Goal: Task Accomplishment & Management: Use online tool/utility

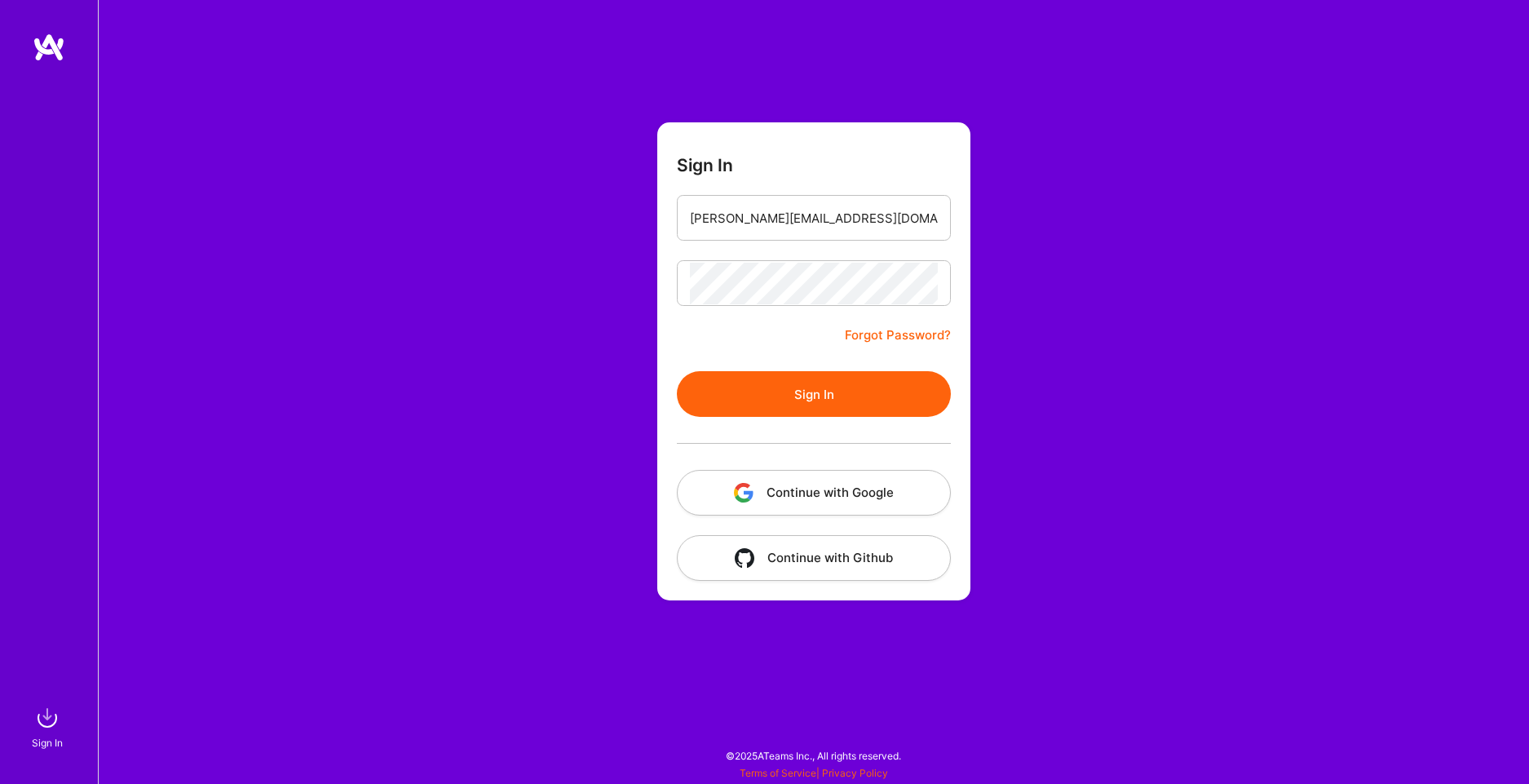
click at [813, 398] on button "Sign In" at bounding box center [814, 394] width 274 height 46
click at [824, 376] on button "Sign In" at bounding box center [814, 394] width 274 height 46
click at [895, 221] on input "[PERSON_NAME][EMAIL_ADDRESS][DOMAIN_NAME]" at bounding box center [814, 218] width 248 height 42
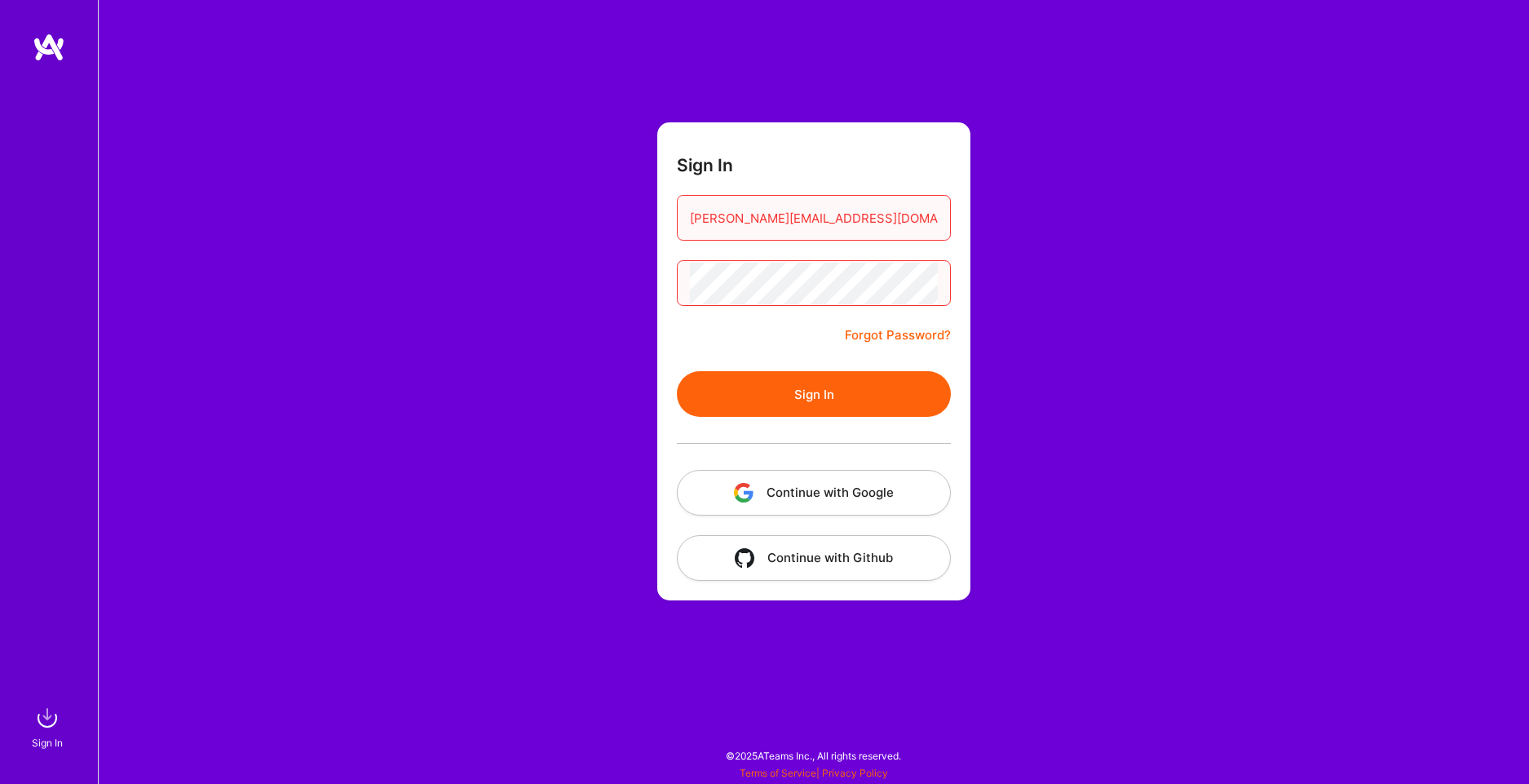
type input "[PERSON_NAME][EMAIL_ADDRESS][DOMAIN_NAME]"
click at [867, 399] on button "Sign In" at bounding box center [814, 394] width 274 height 46
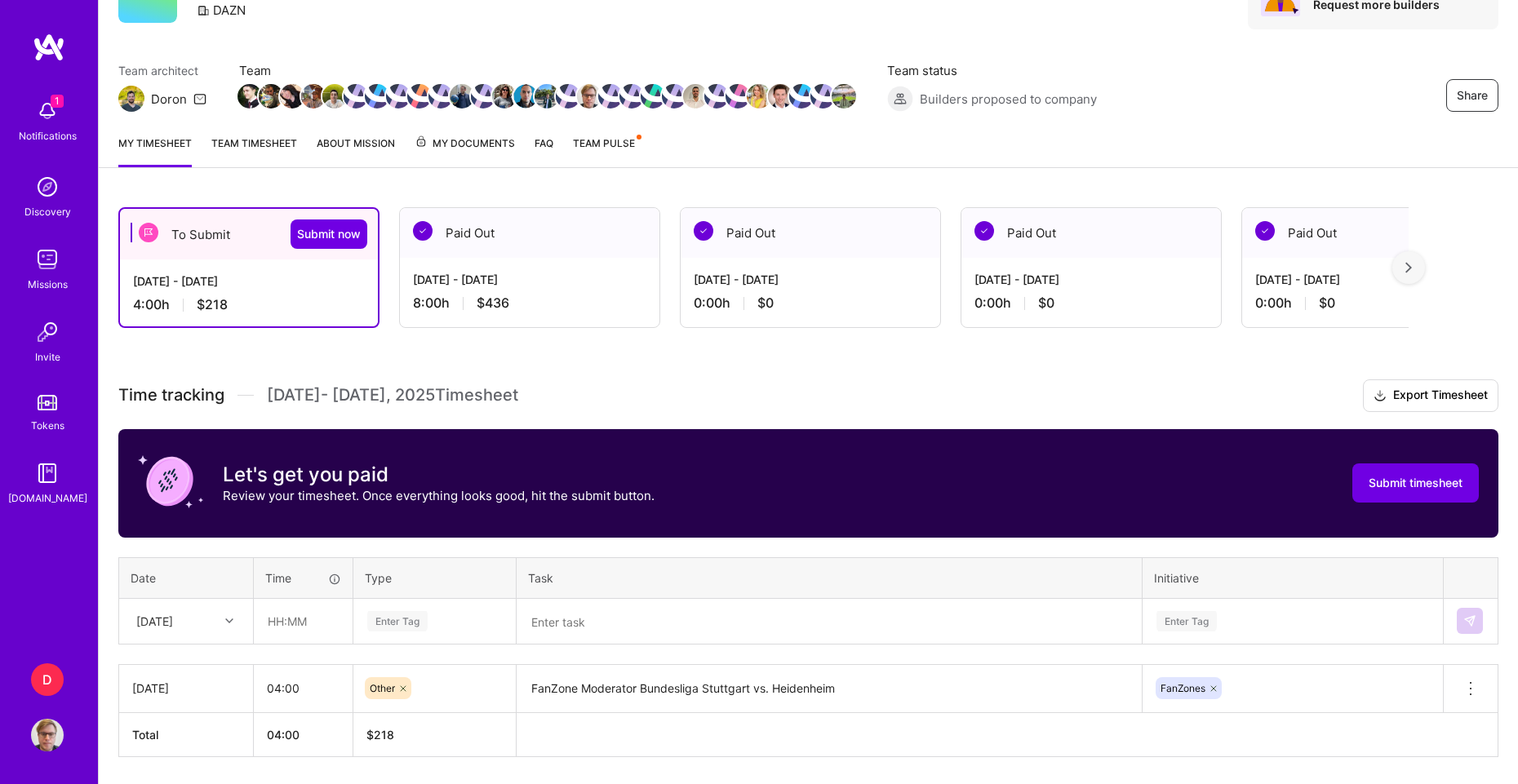
scroll to position [64, 0]
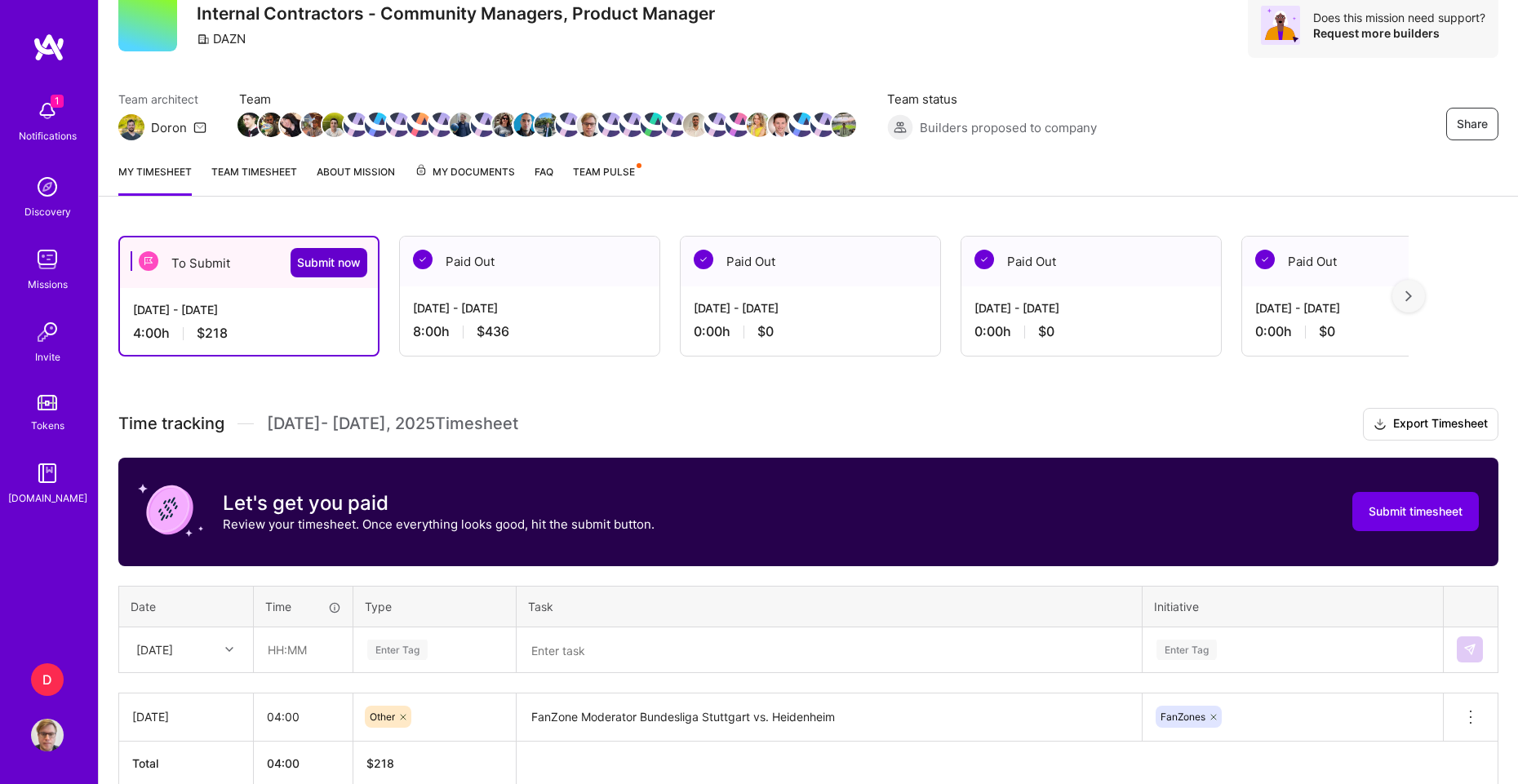
click at [326, 256] on span "Submit now" at bounding box center [329, 262] width 64 height 16
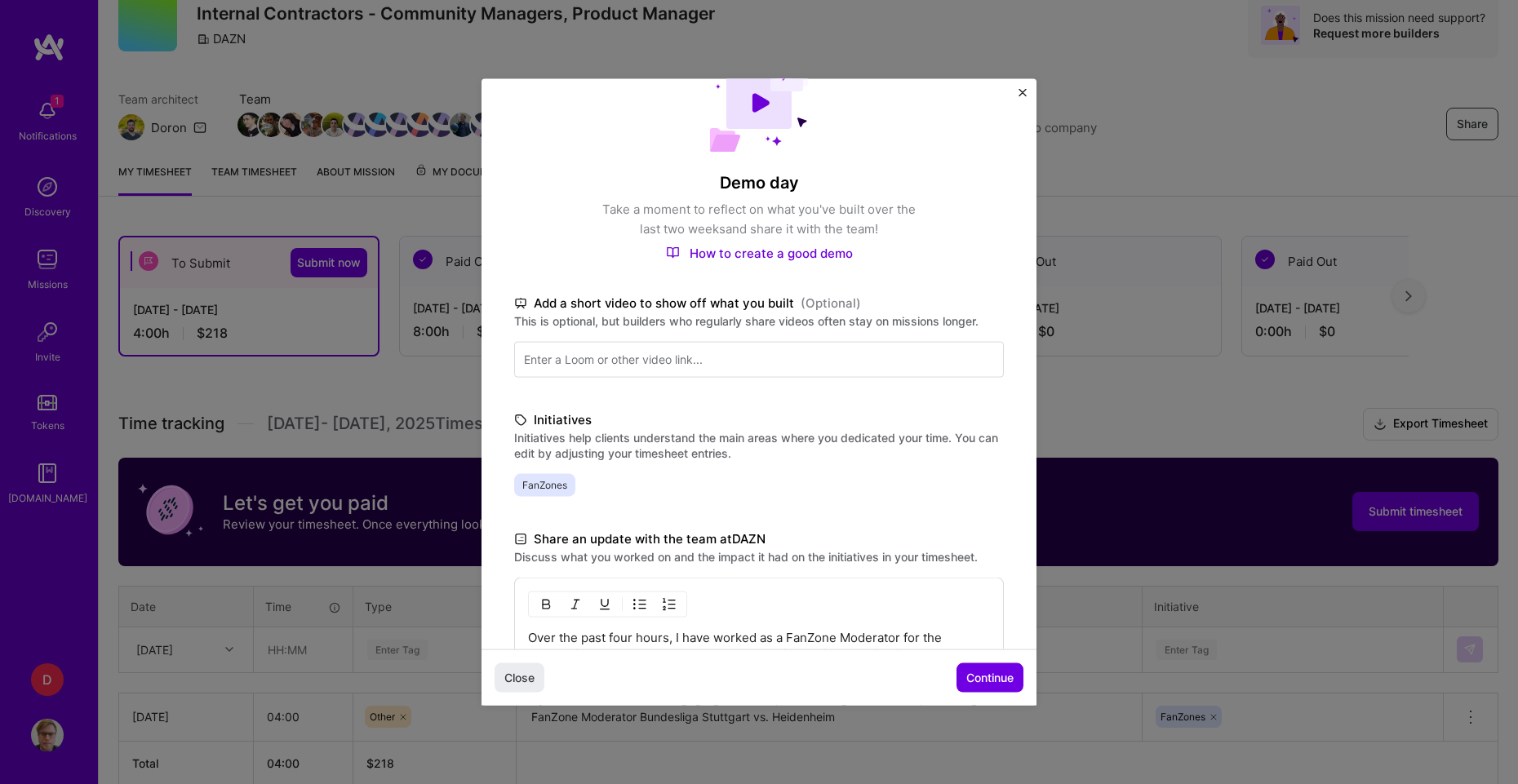
scroll to position [202, 0]
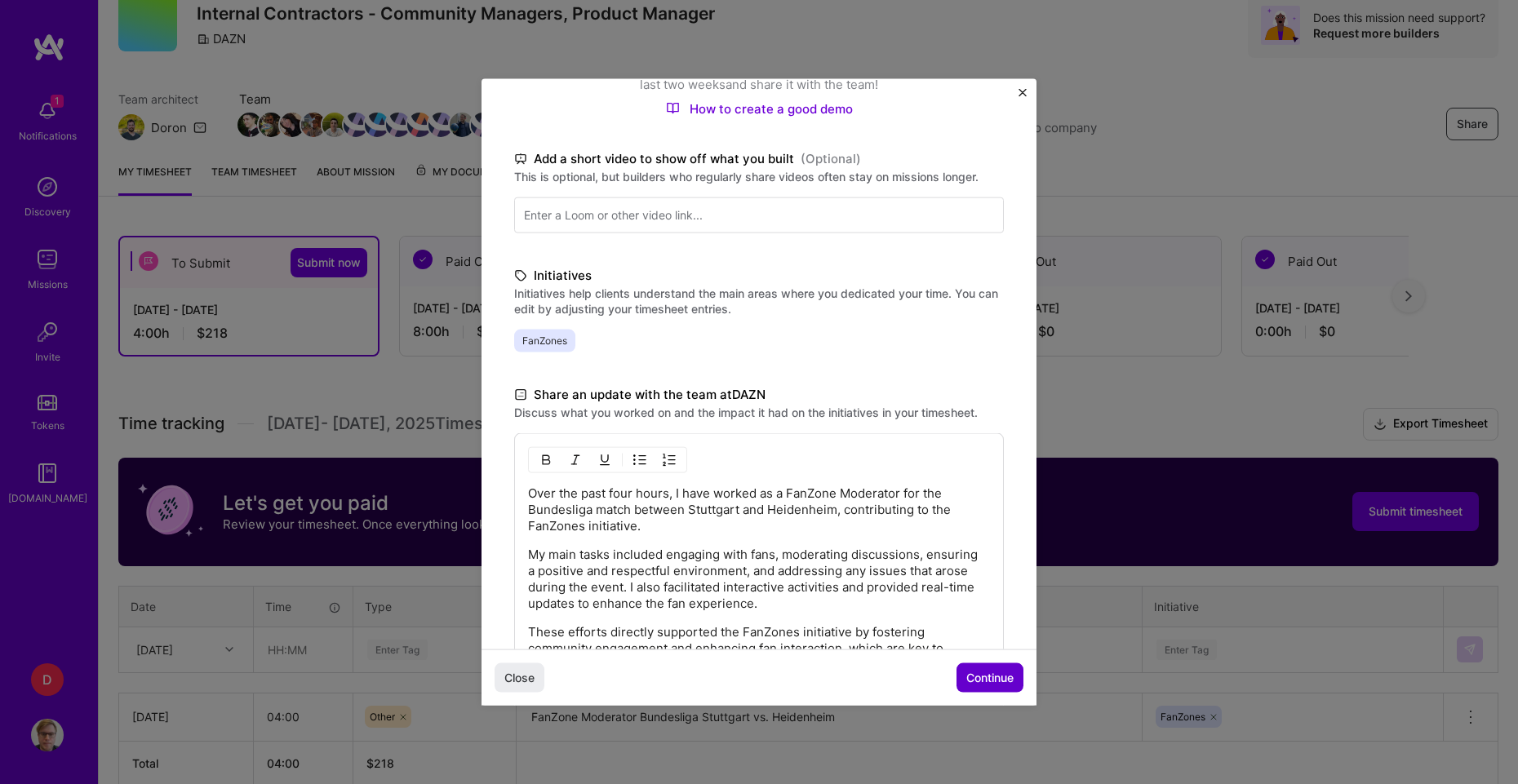
click at [999, 679] on span "Continue" at bounding box center [990, 677] width 48 height 16
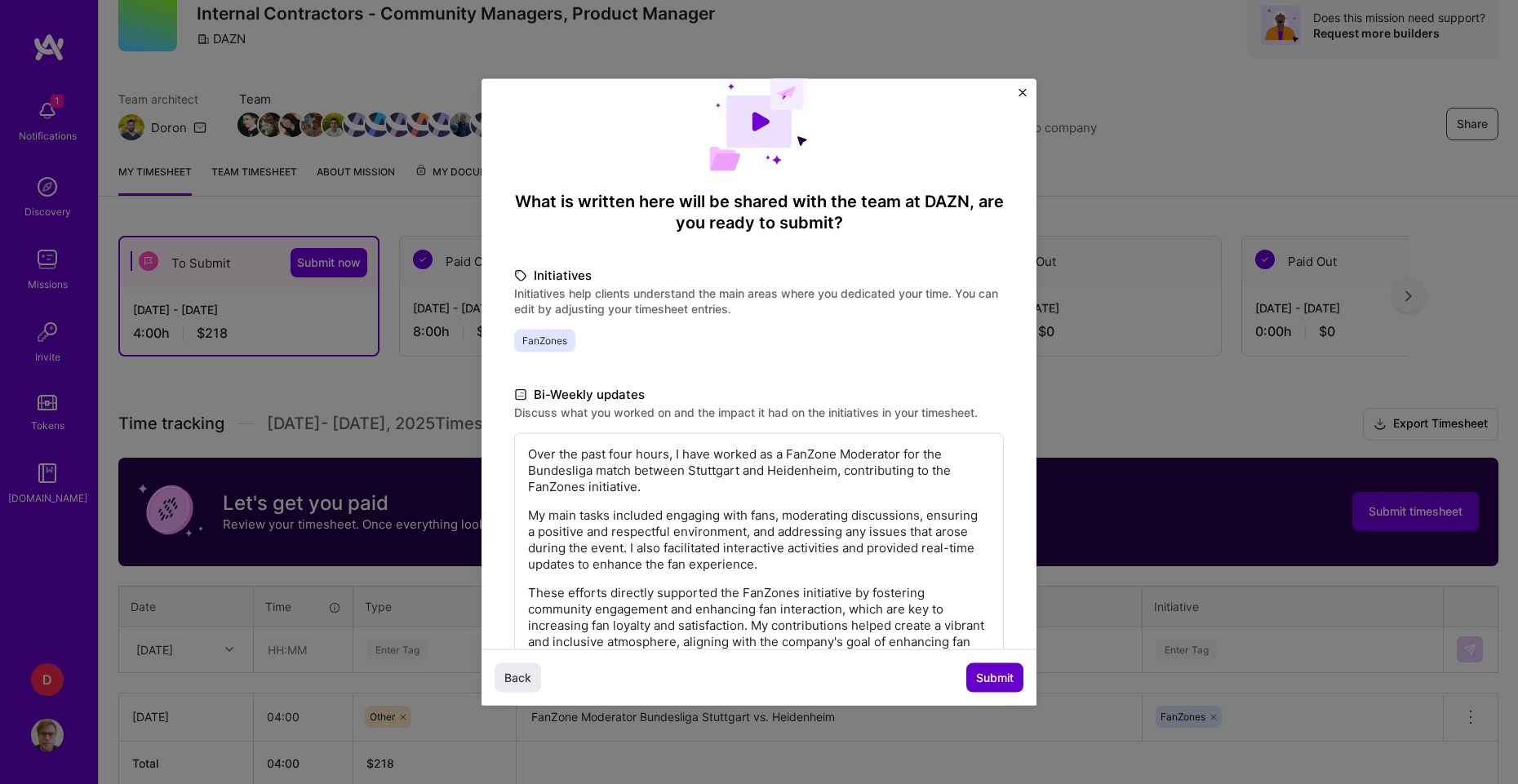
click at [999, 679] on span "Submit" at bounding box center [995, 677] width 37 height 16
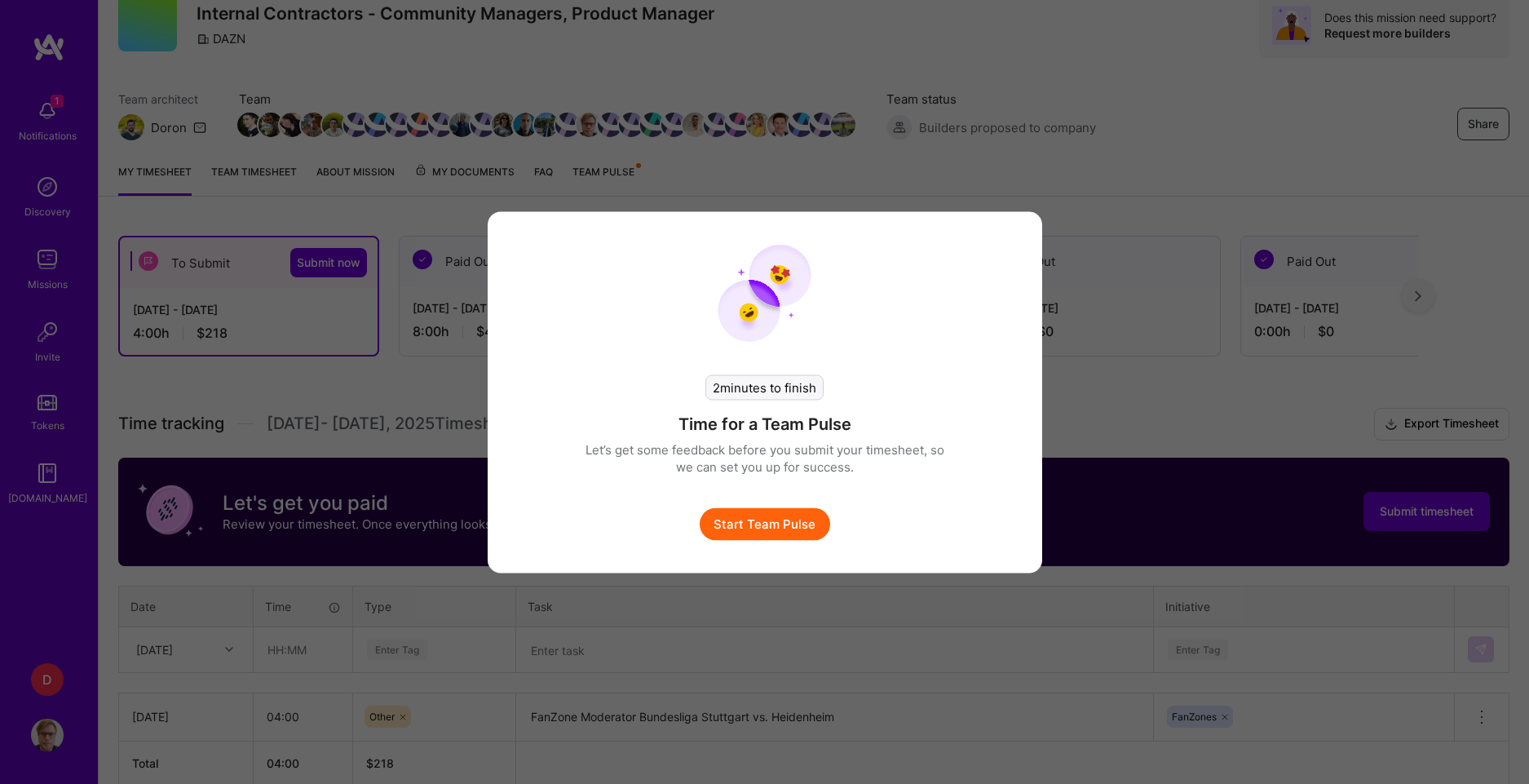
click at [791, 516] on button "Start Team Pulse" at bounding box center [765, 524] width 131 height 32
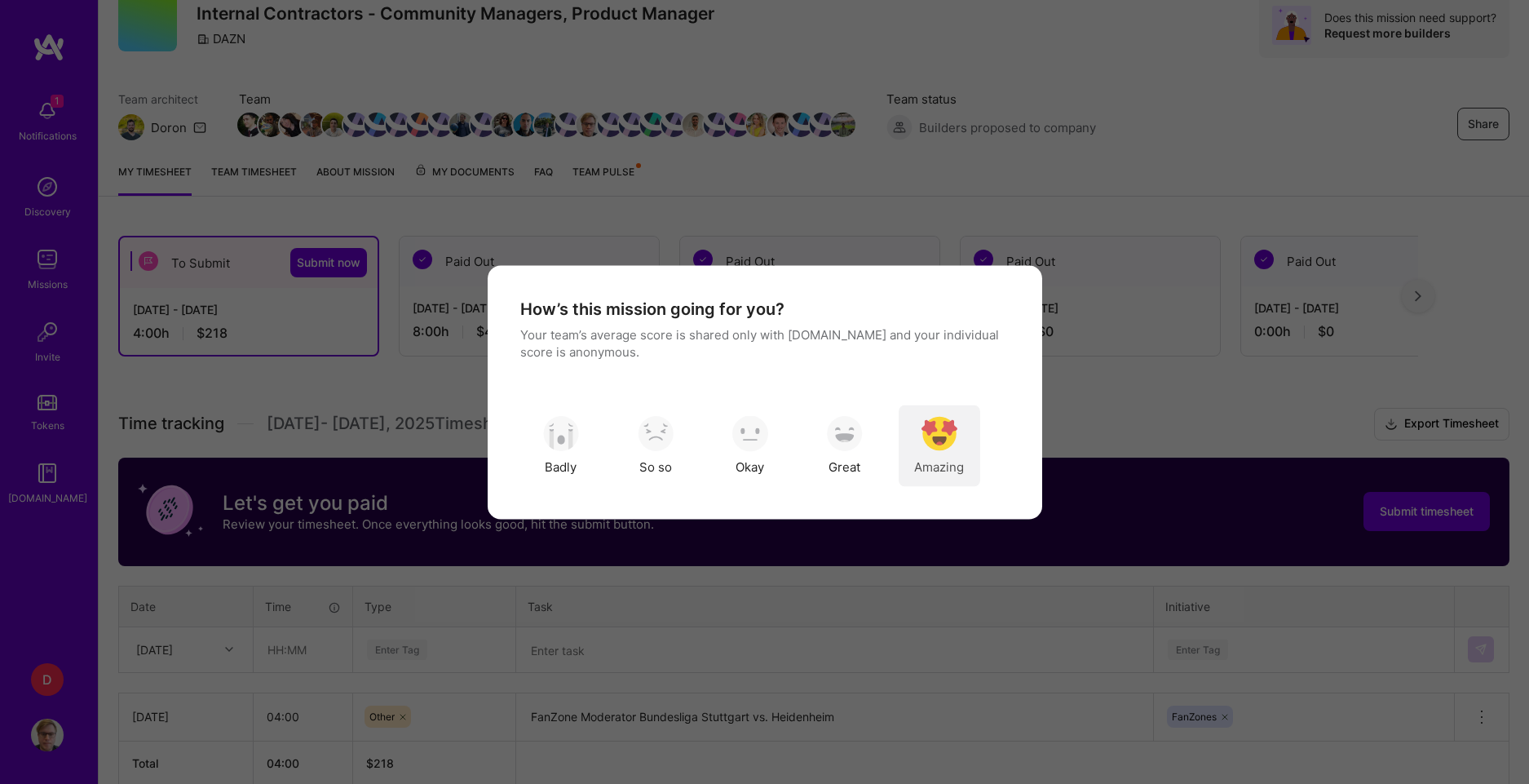
click at [959, 431] on div "Amazing" at bounding box center [939, 445] width 81 height 81
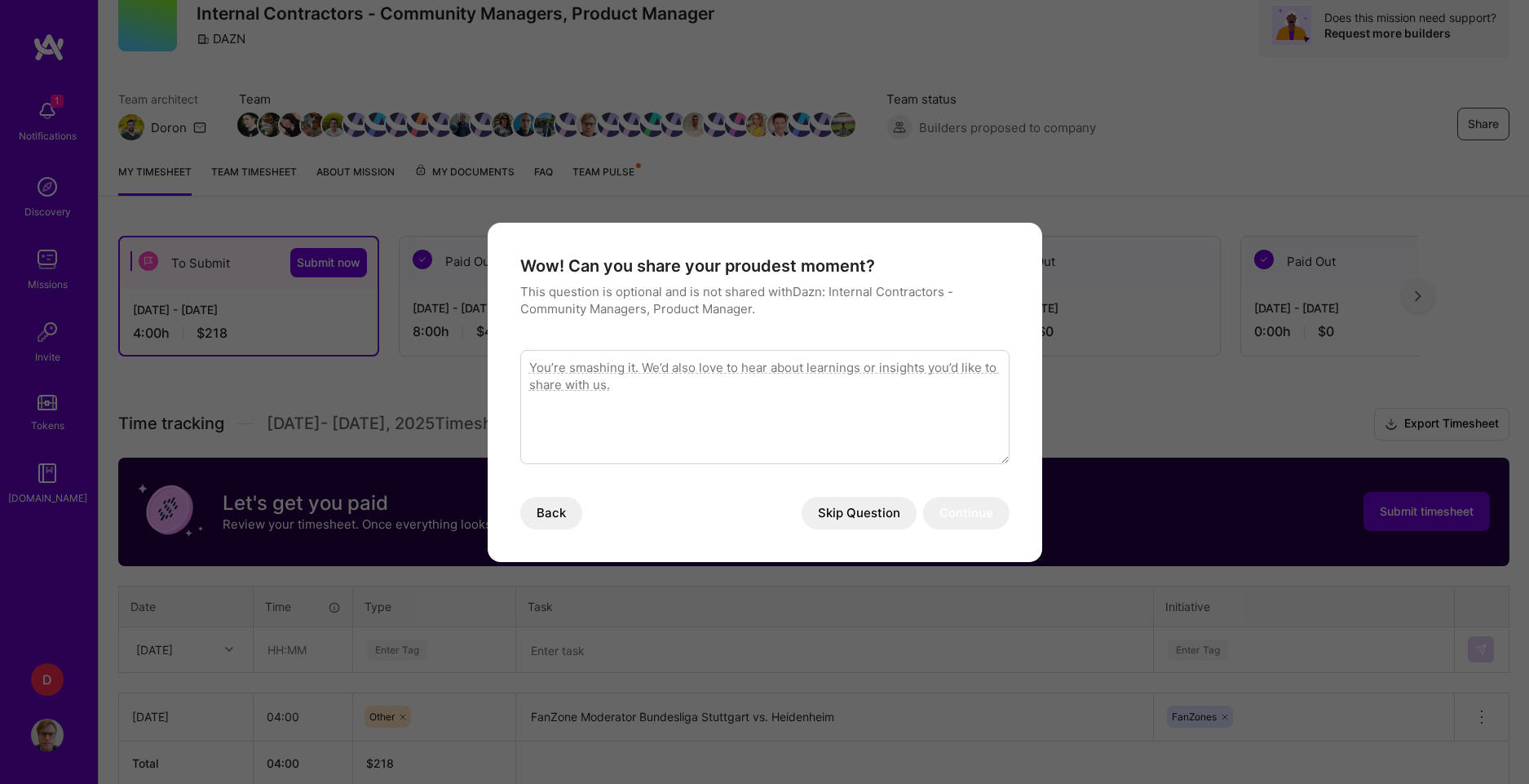
click at [833, 502] on button "Skip Question" at bounding box center [860, 512] width 115 height 32
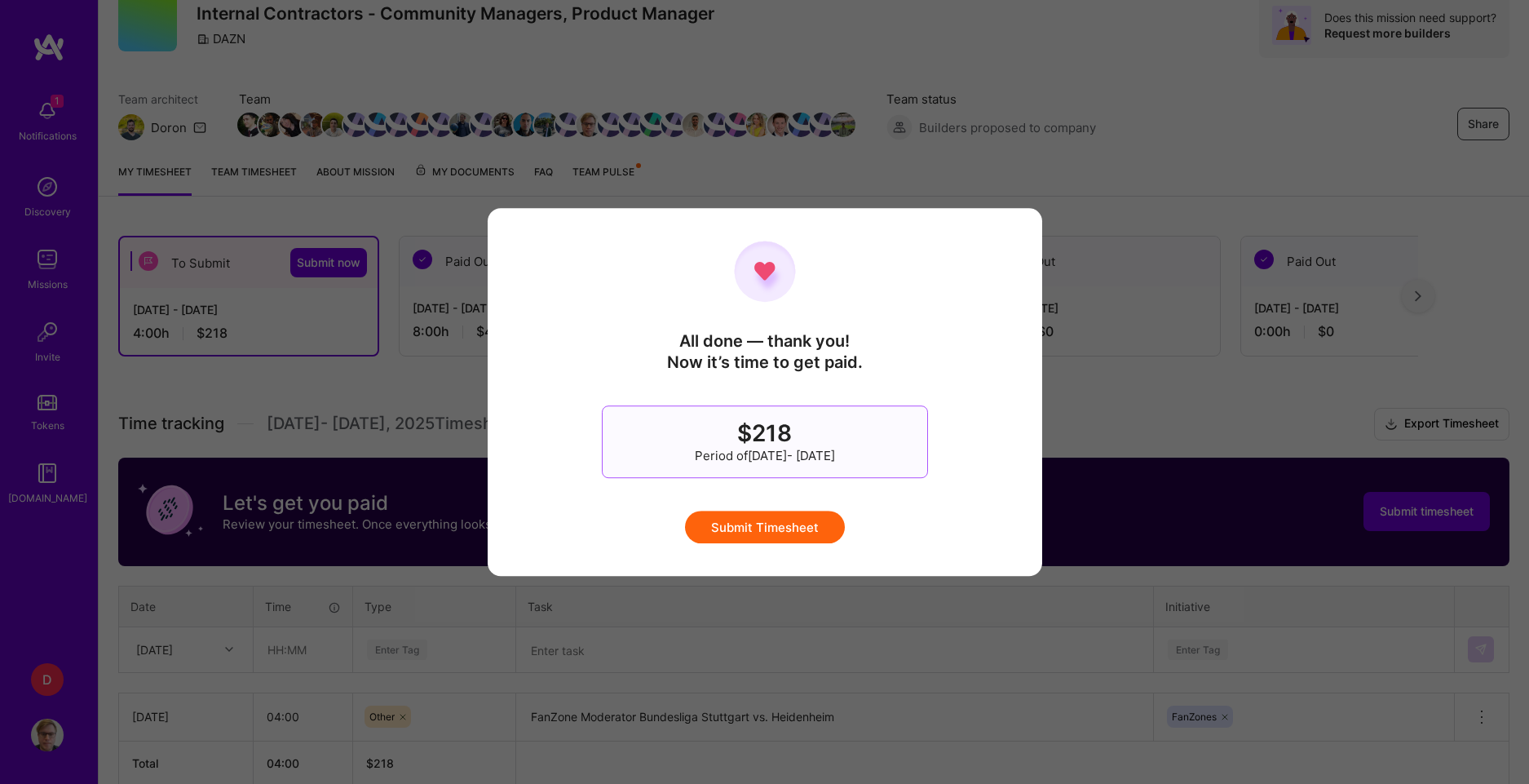
click at [809, 533] on button "Submit Timesheet" at bounding box center [765, 527] width 160 height 32
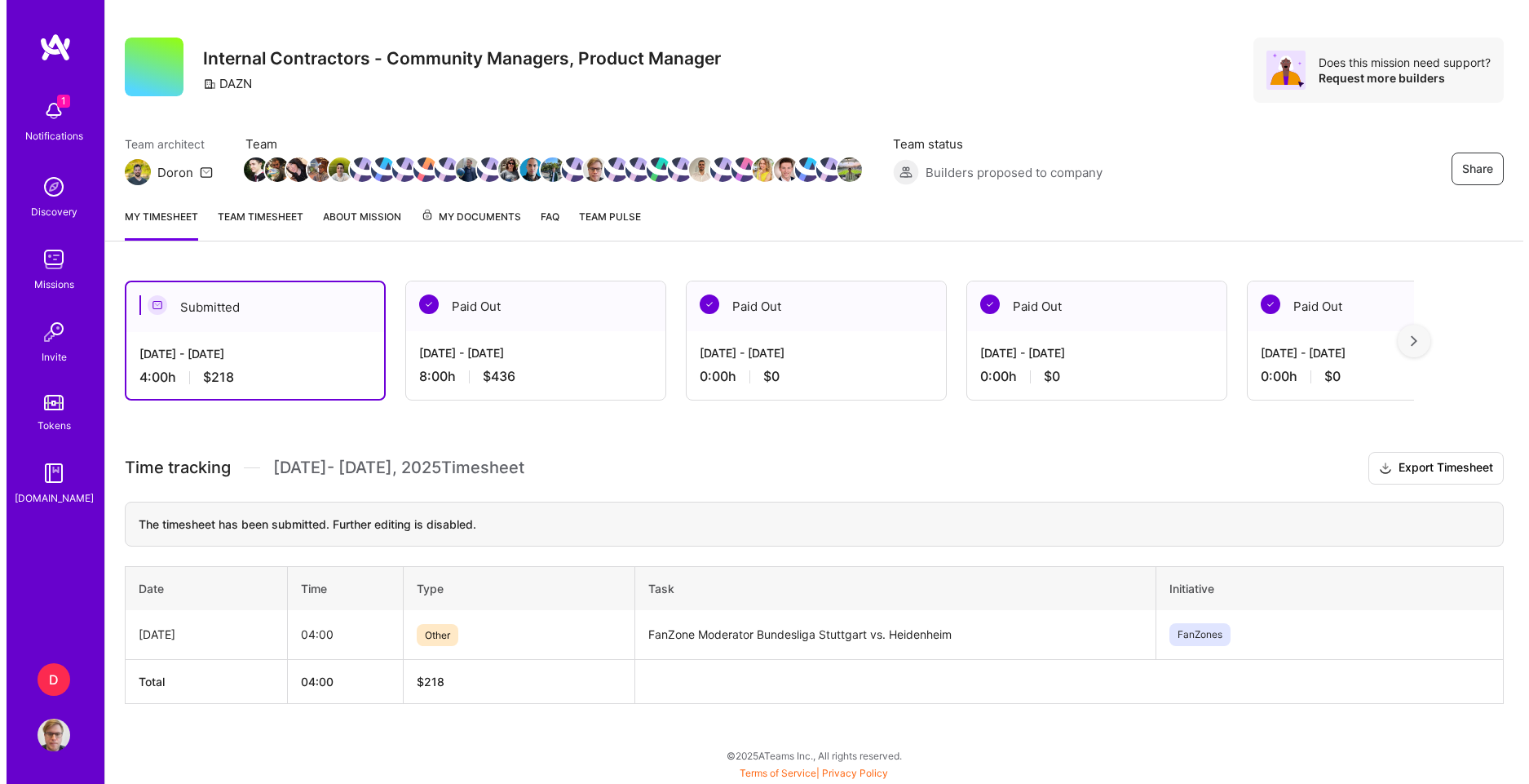
scroll to position [20, 0]
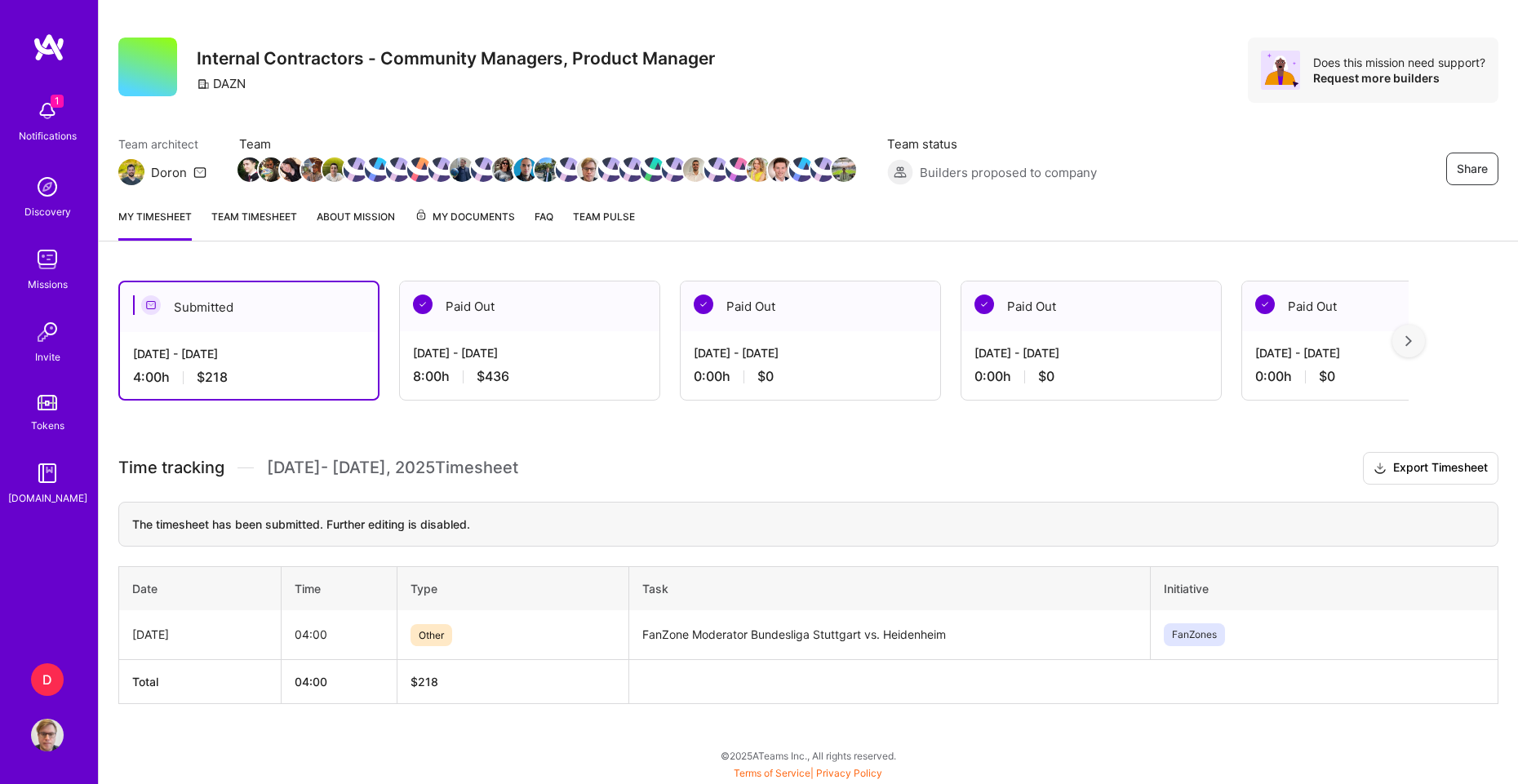
click at [58, 116] on img at bounding box center [48, 111] width 32 height 32
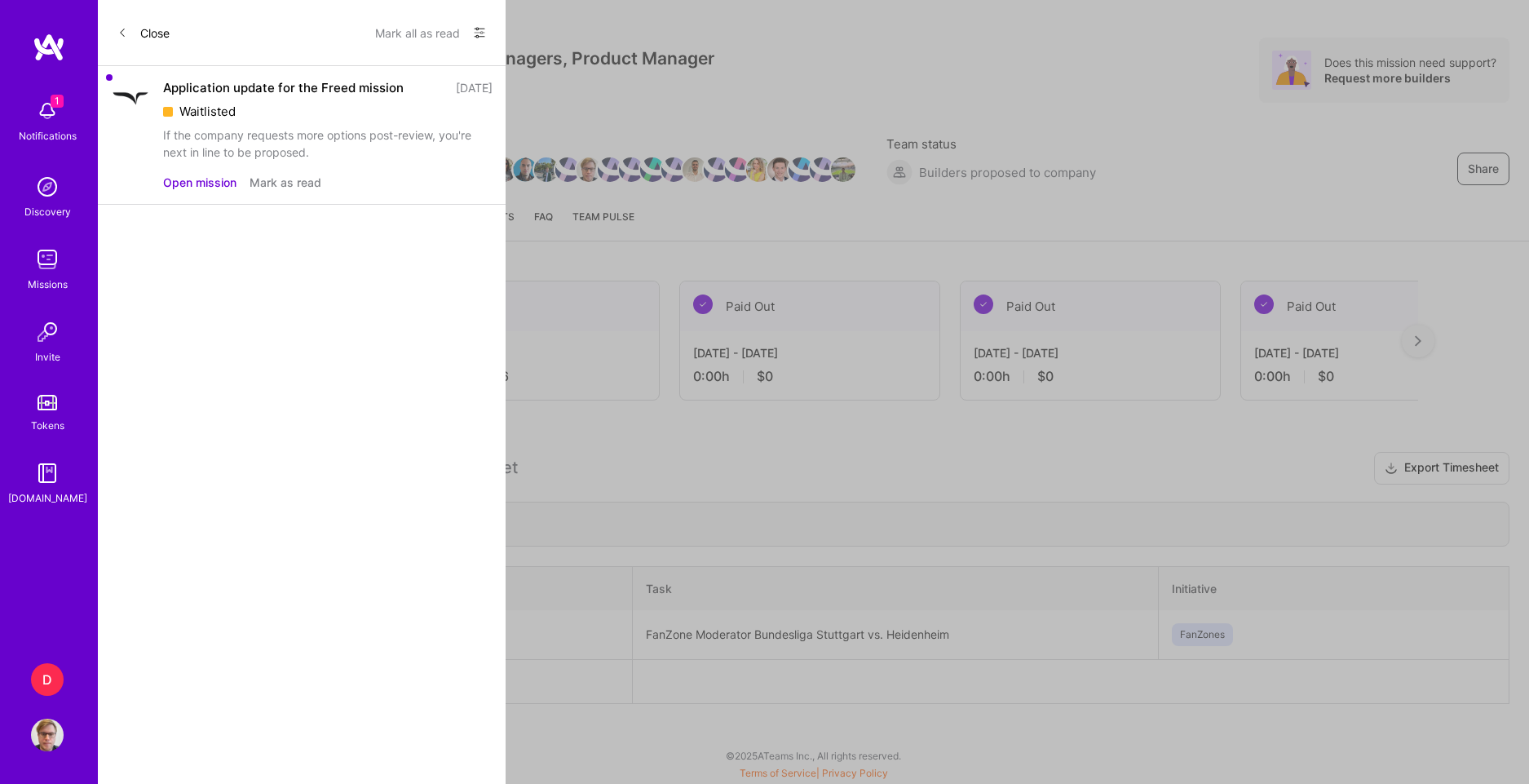
click at [38, 722] on img at bounding box center [48, 735] width 32 height 32
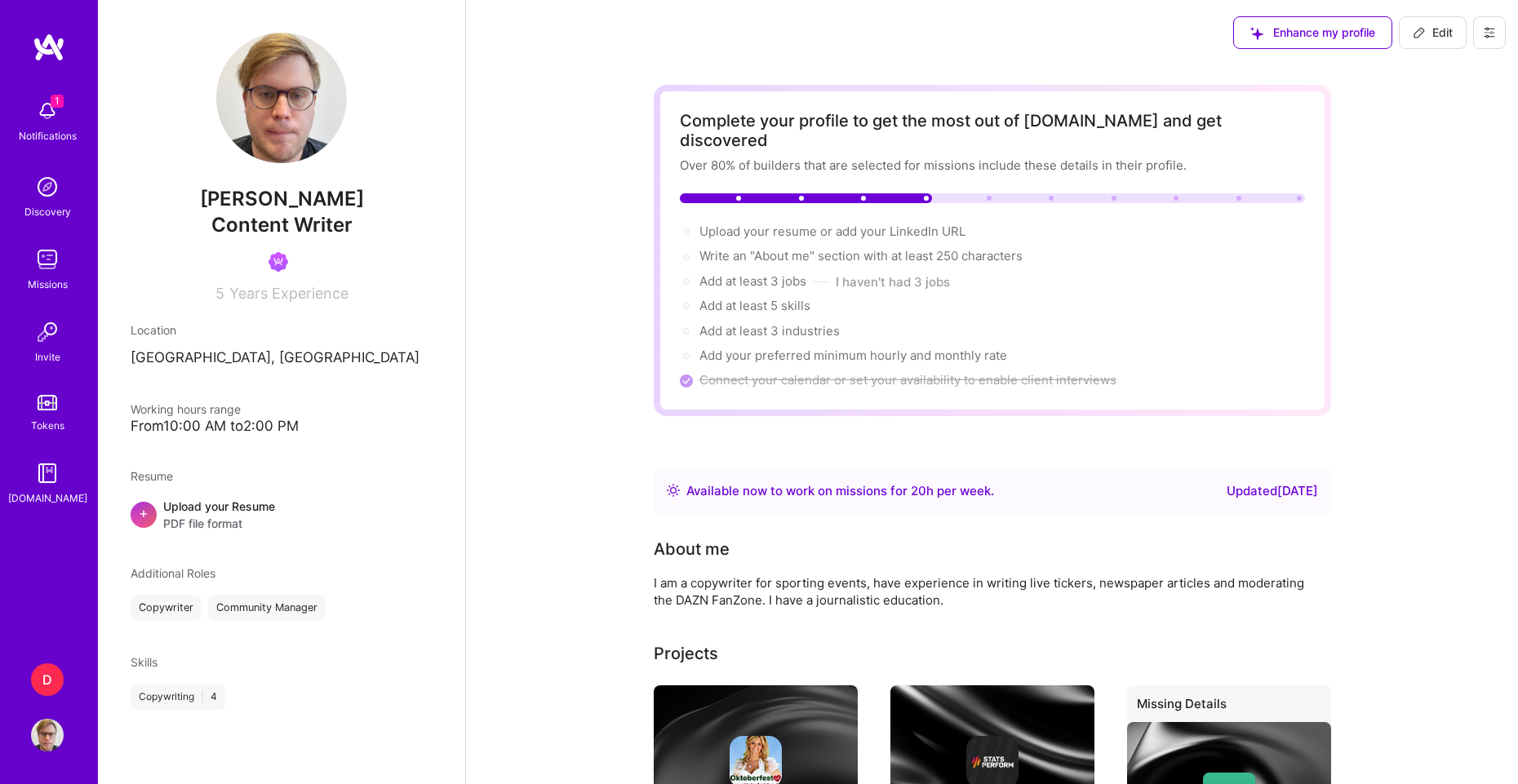
click at [1486, 32] on icon at bounding box center [1490, 32] width 10 height 3
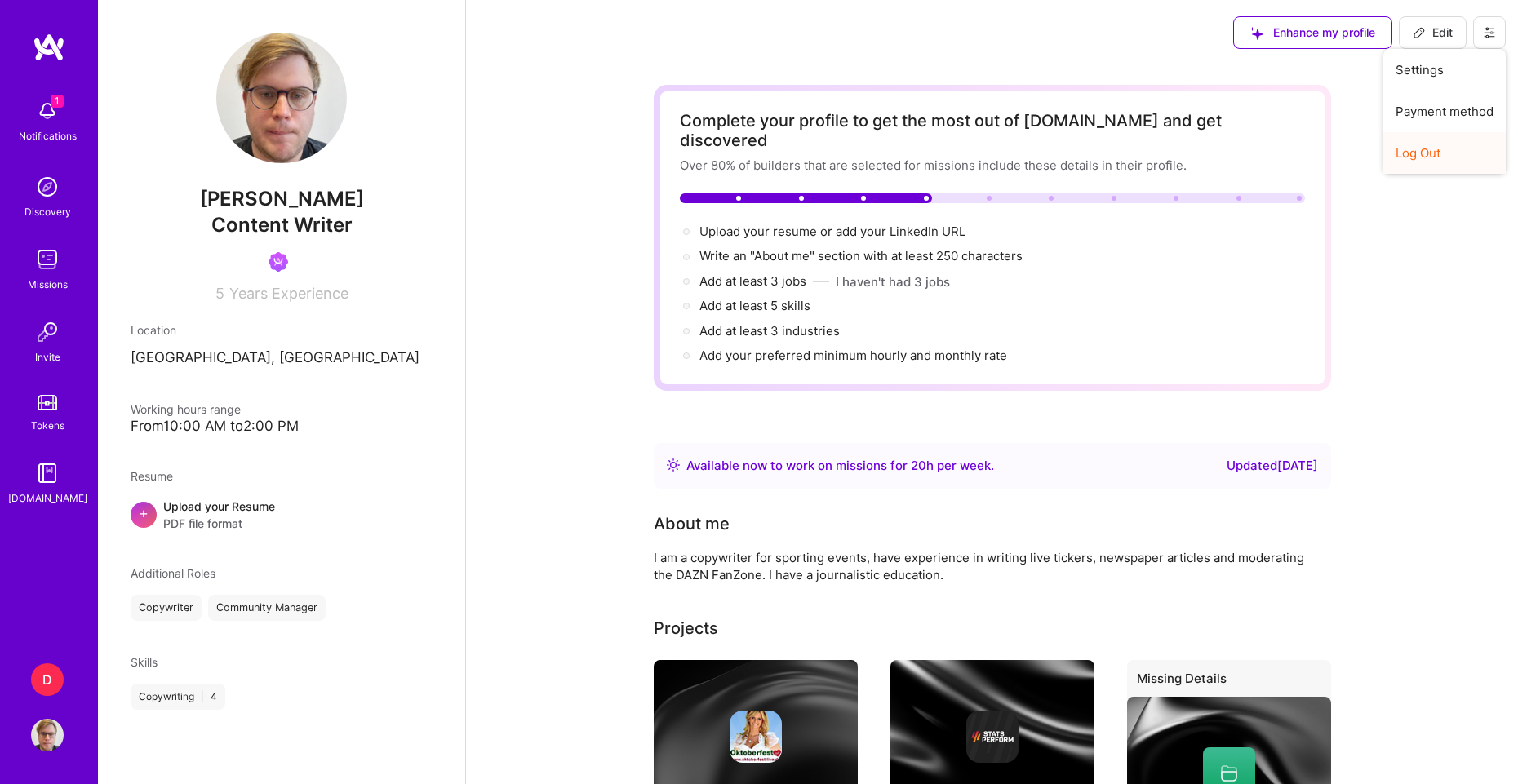
click at [1425, 152] on button "Log Out" at bounding box center [1444, 153] width 122 height 42
